Goal: Information Seeking & Learning: Learn about a topic

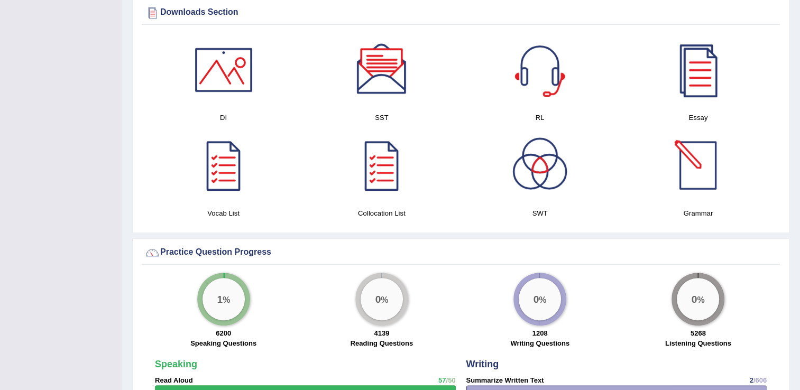
scroll to position [634, 0]
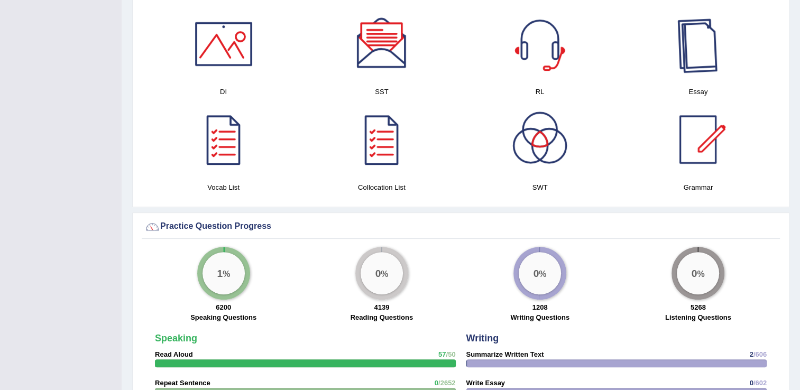
click at [685, 51] on div at bounding box center [698, 44] width 74 height 74
click at [558, 153] on div at bounding box center [540, 140] width 74 height 74
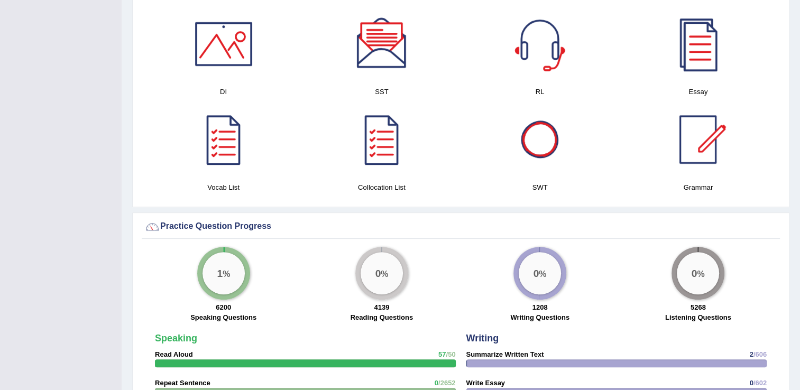
click at [548, 44] on div at bounding box center [540, 44] width 74 height 74
click at [540, 151] on div at bounding box center [540, 140] width 74 height 74
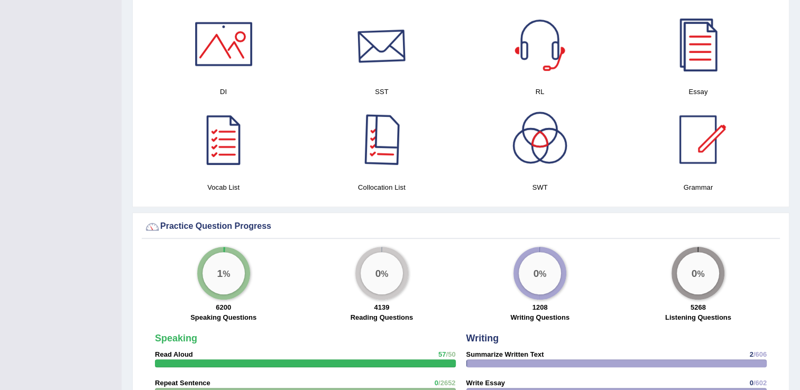
click at [391, 43] on div at bounding box center [382, 44] width 74 height 74
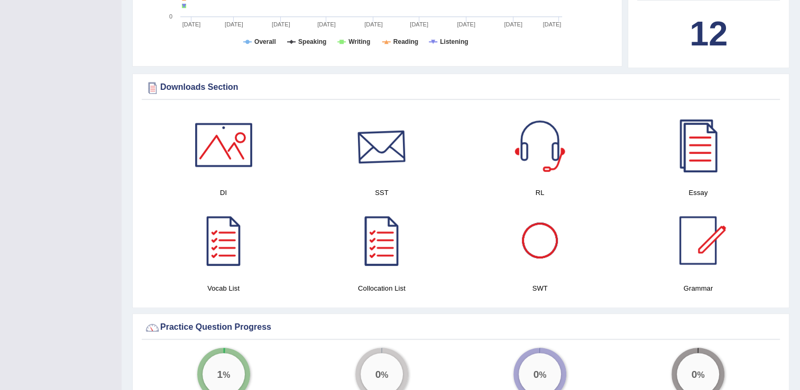
scroll to position [528, 0]
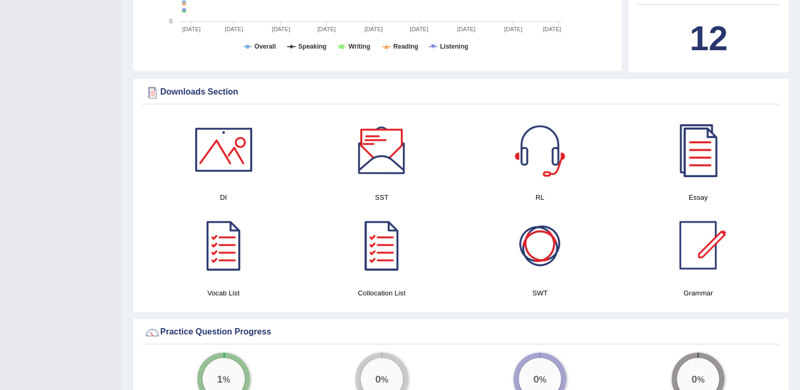
click at [383, 152] on div at bounding box center [382, 150] width 74 height 74
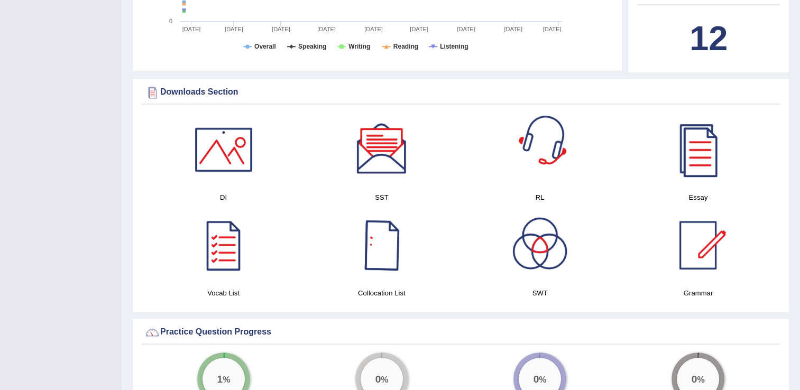
click at [392, 222] on div at bounding box center [382, 245] width 74 height 74
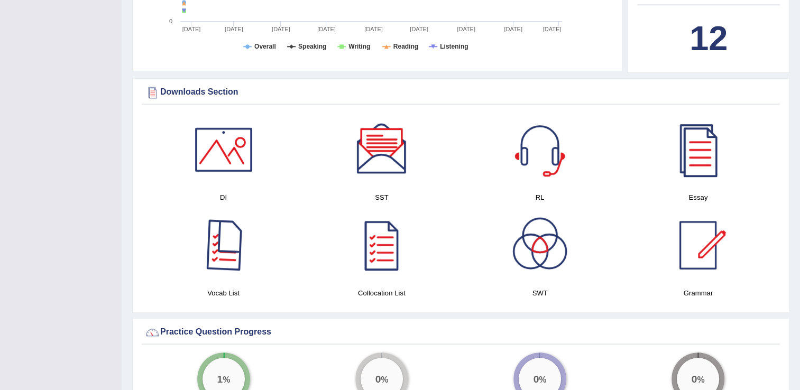
click at [221, 257] on div at bounding box center [224, 245] width 74 height 74
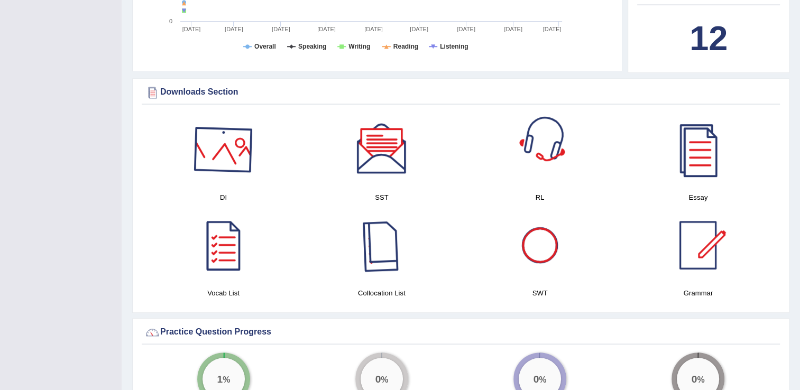
click at [233, 163] on div at bounding box center [224, 150] width 74 height 74
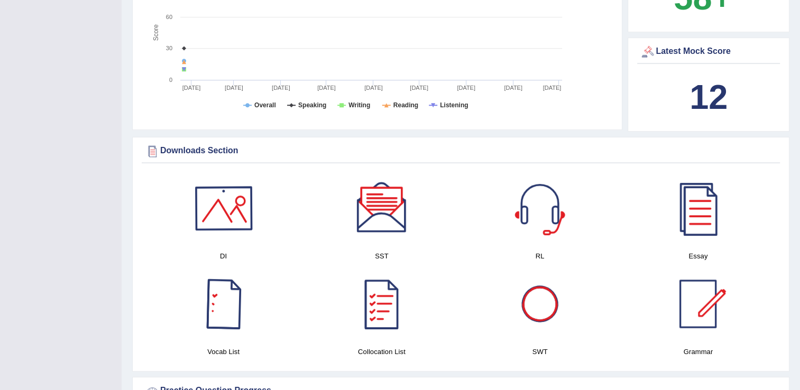
scroll to position [634, 0]
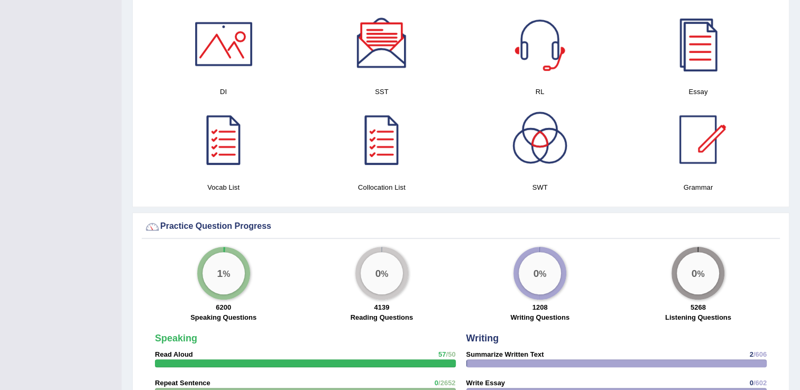
click at [539, 44] on div at bounding box center [540, 44] width 74 height 74
click at [534, 111] on div at bounding box center [540, 140] width 74 height 74
click at [700, 142] on div at bounding box center [698, 140] width 74 height 74
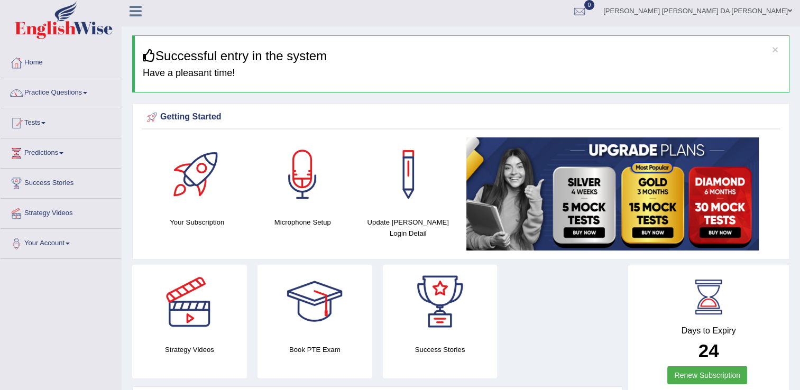
scroll to position [0, 0]
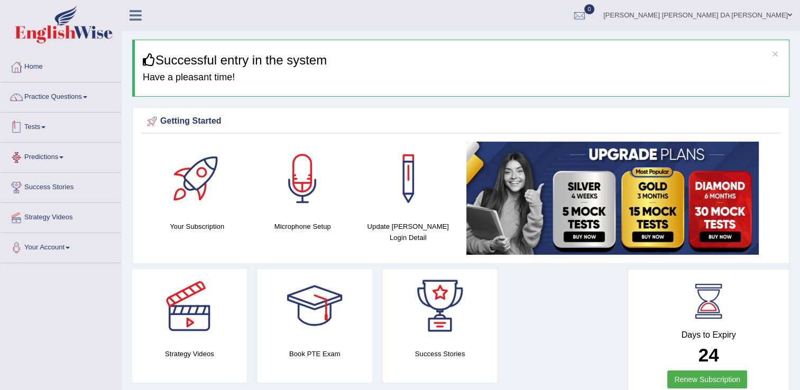
click at [63, 157] on span at bounding box center [61, 157] width 4 height 2
click at [56, 183] on link "Latest Predictions" at bounding box center [69, 181] width 99 height 19
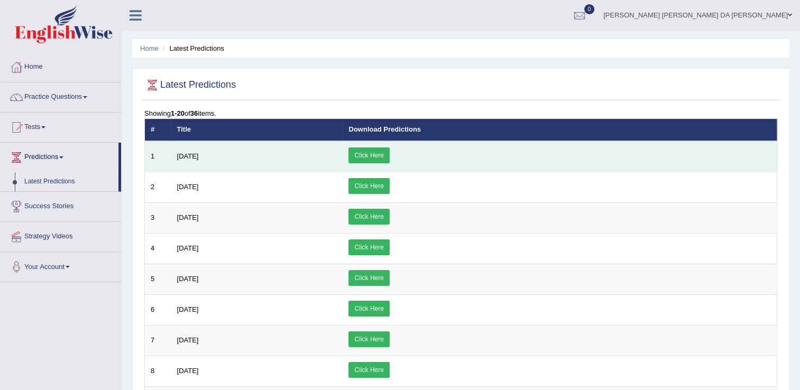
click at [389, 151] on link "Click Here" at bounding box center [368, 155] width 41 height 16
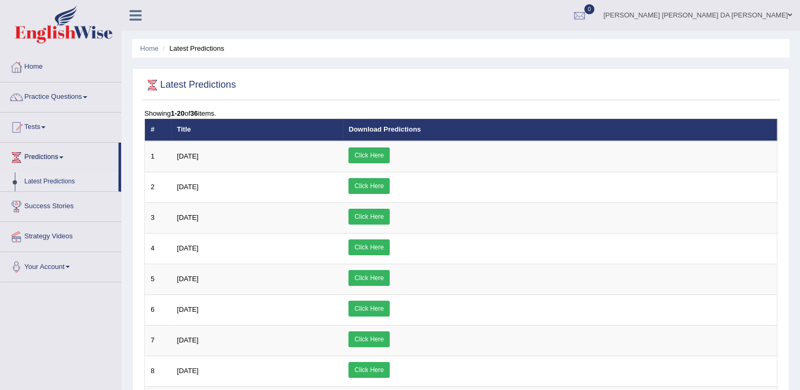
click at [70, 92] on link "Practice Questions" at bounding box center [61, 95] width 120 height 26
